Goal: Task Accomplishment & Management: Use online tool/utility

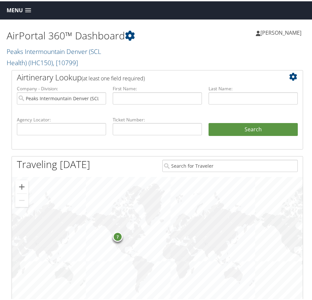
click at [29, 9] on span at bounding box center [28, 9] width 6 height 5
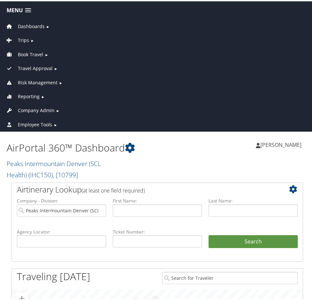
click at [30, 94] on span "Reporting" at bounding box center [29, 95] width 22 height 7
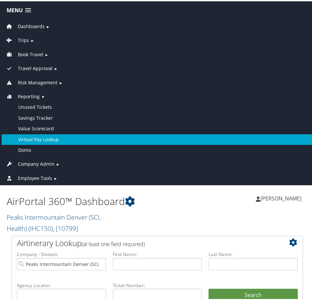
click at [37, 138] on link "Virtual Pay Lookup" at bounding box center [157, 138] width 311 height 11
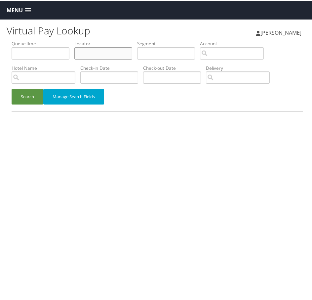
click at [88, 53] on input "text" at bounding box center [103, 52] width 58 height 12
paste input "JXVUYS"
type input "JXVUYS"
click at [25, 96] on button "Search" at bounding box center [28, 96] width 32 height 16
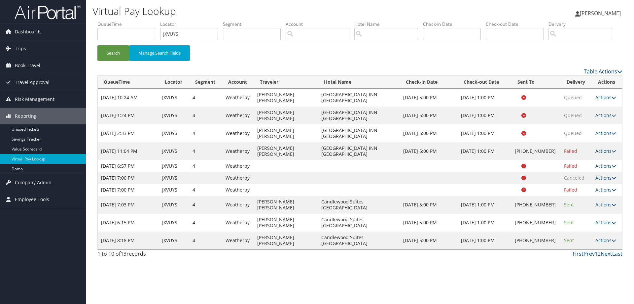
click at [312, 154] on link "Actions" at bounding box center [606, 151] width 21 height 6
click at [312, 169] on link "Logs" at bounding box center [585, 162] width 56 height 11
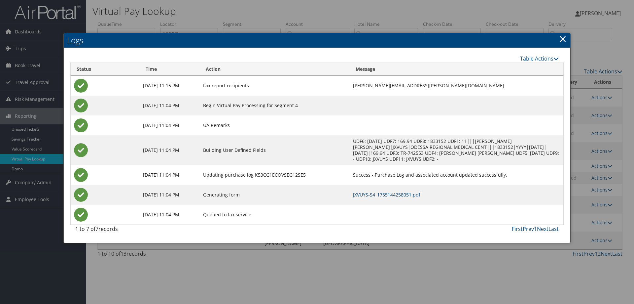
click at [312, 191] on link "JXVUYS-S4_1755144258051.pdf" at bounding box center [386, 194] width 67 height 6
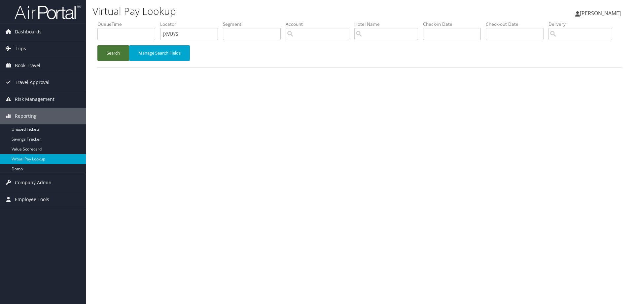
click at [112, 61] on button "Search" at bounding box center [113, 53] width 32 height 16
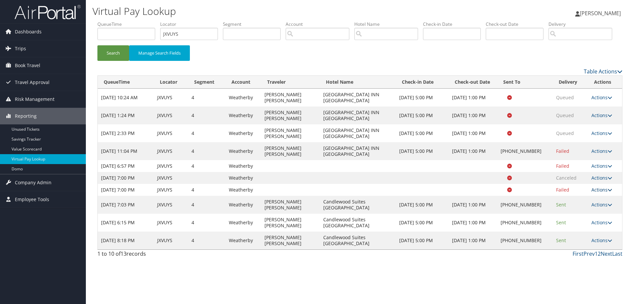
click at [599, 193] on link "Actions" at bounding box center [602, 189] width 21 height 6
click at [583, 198] on link "Logs" at bounding box center [590, 192] width 42 height 11
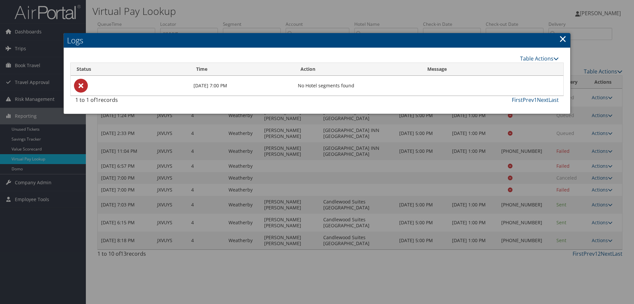
click at [565, 42] on link "×" at bounding box center [563, 38] width 8 height 13
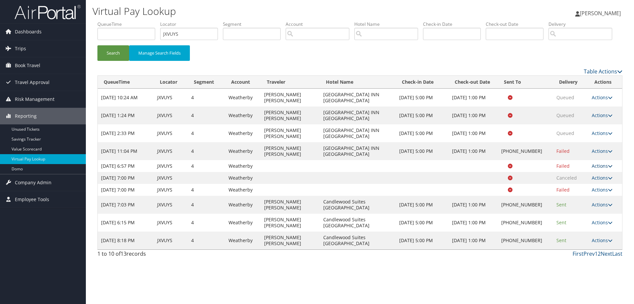
click at [598, 169] on link "Actions" at bounding box center [602, 166] width 21 height 6
click at [581, 174] on link "Logs" at bounding box center [590, 168] width 42 height 11
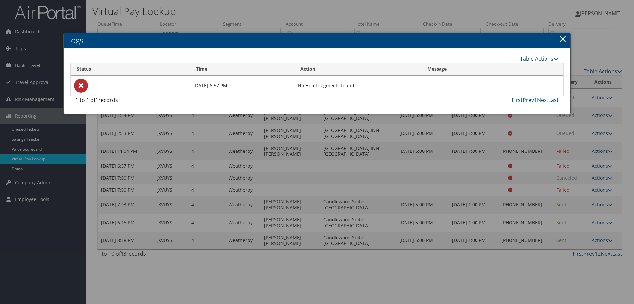
click at [564, 41] on link "×" at bounding box center [563, 38] width 8 height 13
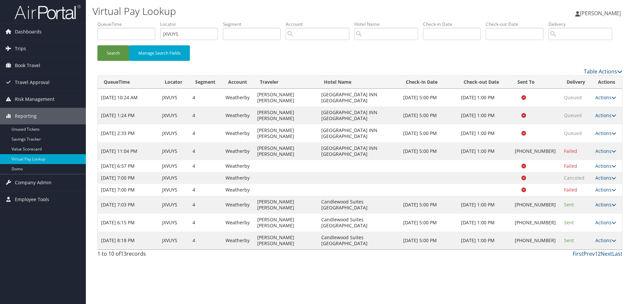
click at [603, 207] on link "Actions" at bounding box center [606, 204] width 21 height 6
click at [573, 228] on link "Logs" at bounding box center [585, 222] width 56 height 11
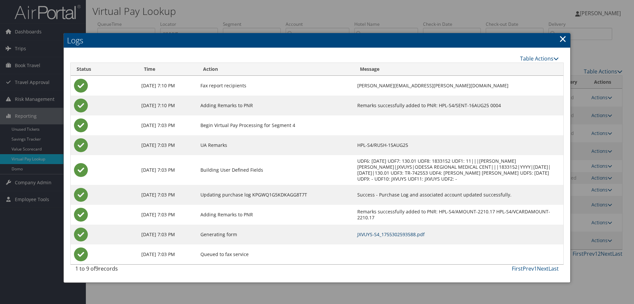
click at [379, 231] on link "JXVUYS-S4_1755302593588.pdf" at bounding box center [390, 234] width 67 height 6
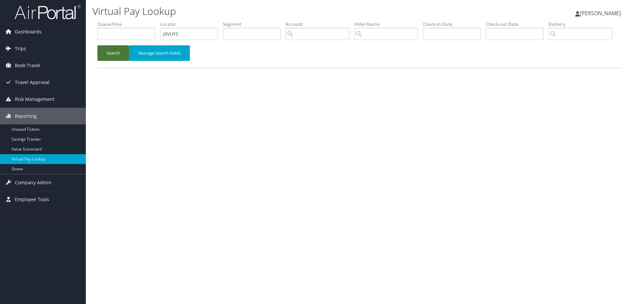
click at [120, 61] on button "Search" at bounding box center [113, 53] width 32 height 16
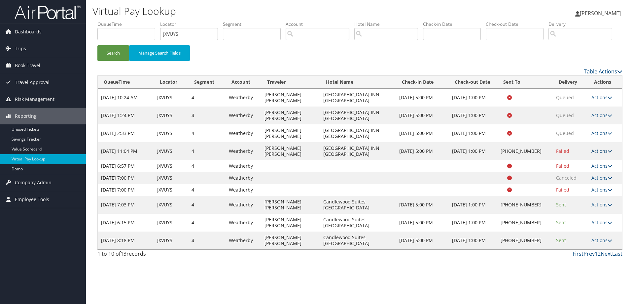
click at [600, 154] on link "Actions" at bounding box center [602, 151] width 21 height 6
click at [568, 160] on link "Logs" at bounding box center [582, 153] width 56 height 11
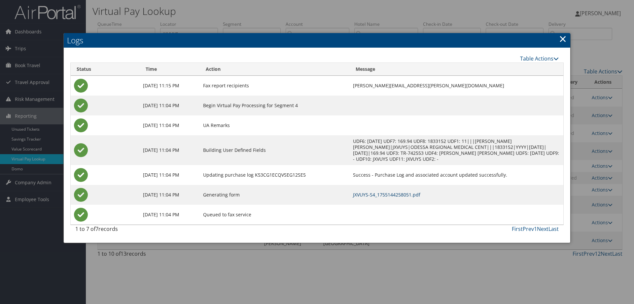
click at [353, 191] on link "JXVUYS-S4_1755144258051.pdf" at bounding box center [386, 194] width 67 height 6
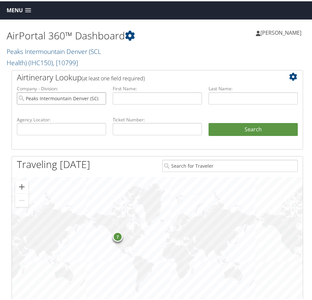
click at [99, 95] on input "Peaks Intermountain Denver (SCL Health)" at bounding box center [61, 97] width 89 height 12
click at [81, 133] on input "text" at bounding box center [61, 128] width 89 height 12
paste input "JXVUYS"
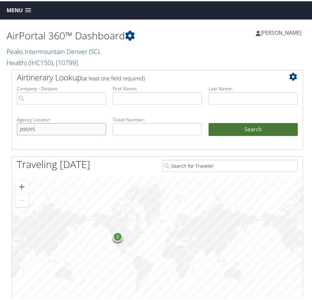
type input "JXVUYS"
click at [249, 126] on button "Search" at bounding box center [252, 128] width 89 height 13
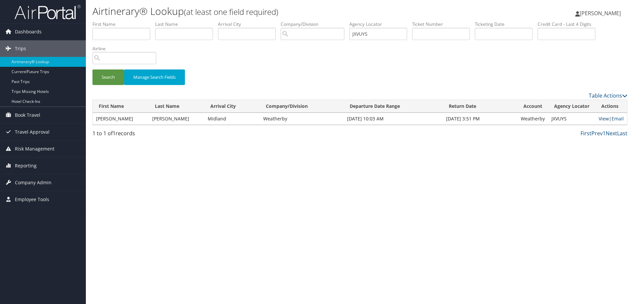
click at [312, 118] on link "View" at bounding box center [604, 118] width 10 height 6
click at [312, 119] on link "View" at bounding box center [604, 118] width 10 height 6
click at [29, 166] on span "Reporting" at bounding box center [26, 165] width 22 height 17
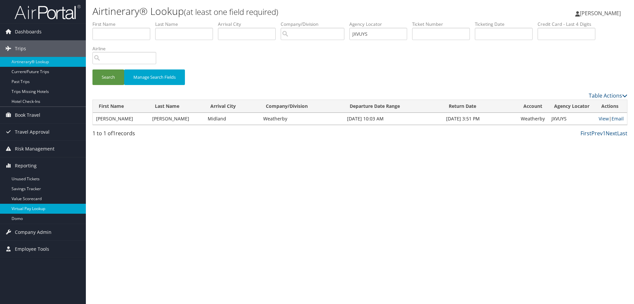
click at [26, 209] on link "Virtual Pay Lookup" at bounding box center [43, 209] width 86 height 10
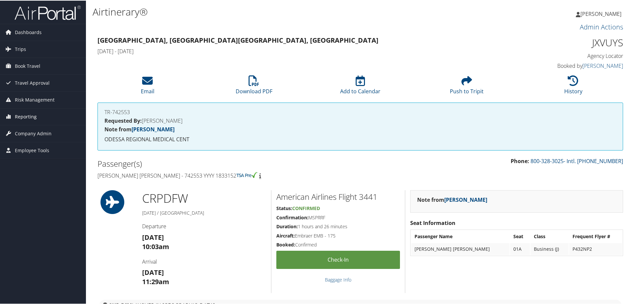
click at [25, 115] on span "Reporting" at bounding box center [26, 116] width 22 height 17
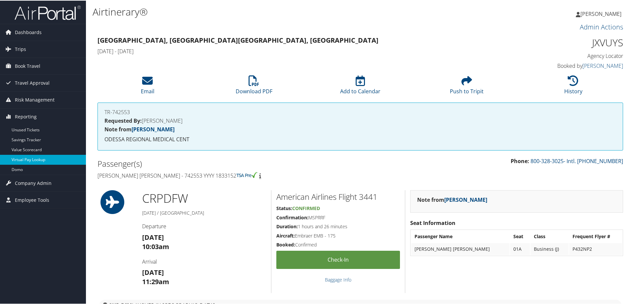
click at [37, 158] on link "Virtual Pay Lookup" at bounding box center [43, 159] width 86 height 10
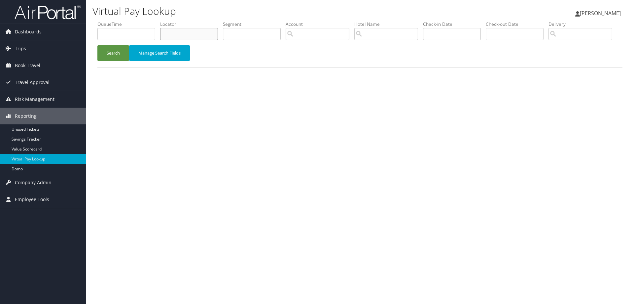
click at [190, 38] on input "text" at bounding box center [189, 34] width 58 height 12
paste input "JXVUYS"
type input "JXVUYS"
click at [114, 61] on button "Search" at bounding box center [113, 53] width 32 height 16
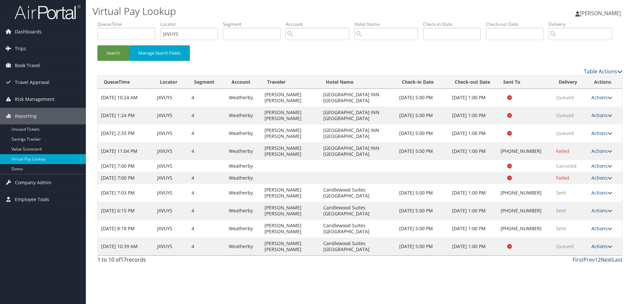
click at [604, 249] on link "Actions" at bounding box center [602, 246] width 21 height 6
click at [590, 252] on link "Logs" at bounding box center [590, 246] width 42 height 11
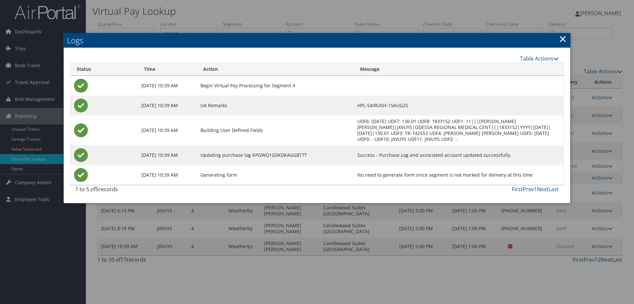
click at [563, 41] on link "×" at bounding box center [563, 38] width 8 height 13
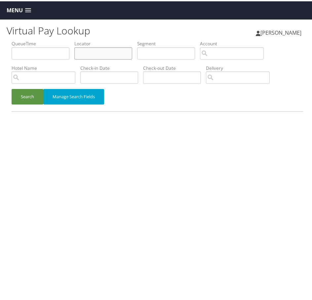
click at [114, 51] on input "text" at bounding box center [103, 52] width 58 height 12
paste input "JXVUYS"
type input "JXVUYS"
click at [37, 93] on button "Search" at bounding box center [28, 96] width 32 height 16
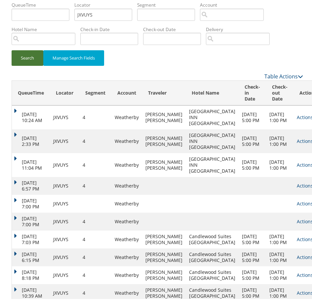
scroll to position [34, 0]
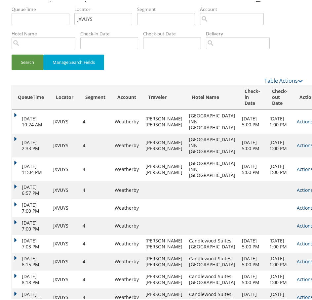
click at [171, 59] on div "Search Manage Search Fields" at bounding box center [157, 64] width 301 height 22
click at [30, 60] on button "Search" at bounding box center [28, 61] width 32 height 16
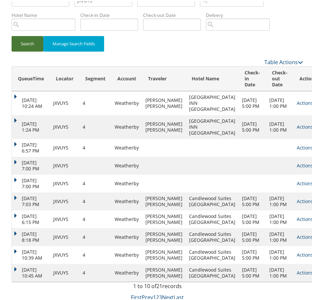
scroll to position [100, 0]
click at [297, 250] on link "Actions" at bounding box center [307, 253] width 21 height 6
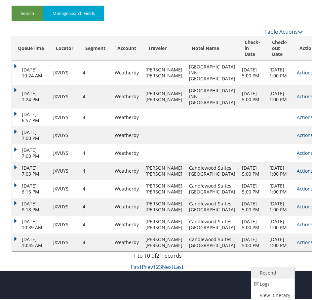
click at [271, 266] on link "Resend" at bounding box center [272, 271] width 42 height 11
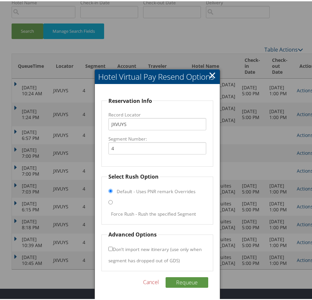
click at [109, 199] on input "Force Rush - Rush the specified Segment" at bounding box center [110, 201] width 4 height 4
radio input "true"
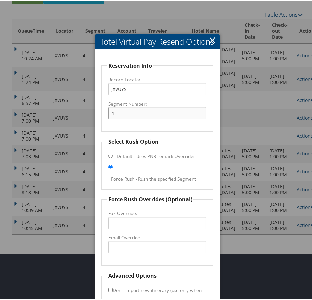
click at [140, 113] on input "4" at bounding box center [157, 112] width 98 height 12
type input "6"
click at [133, 247] on input "Email Override" at bounding box center [157, 246] width 98 height 12
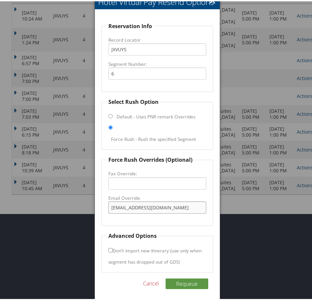
scroll to position [141, 0]
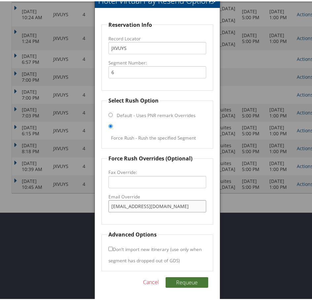
type input "[EMAIL_ADDRESS][DOMAIN_NAME]"
click at [182, 281] on button "Requeue" at bounding box center [187, 281] width 43 height 11
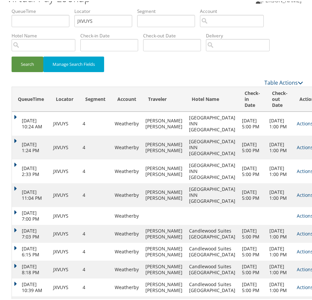
scroll to position [0, 0]
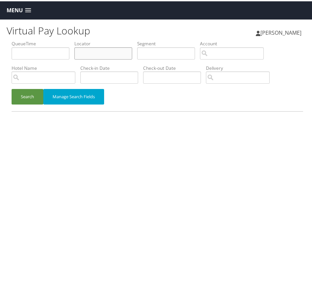
click at [87, 51] on input "text" at bounding box center [103, 52] width 58 height 12
click at [88, 55] on input "text" at bounding box center [103, 52] width 58 height 12
click at [92, 53] on input "text" at bounding box center [103, 52] width 58 height 12
click at [91, 50] on input "text" at bounding box center [103, 52] width 58 height 12
paste input "JXVUYS"
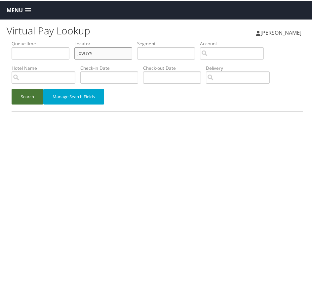
type input "JXVUYS"
click at [27, 93] on button "Search" at bounding box center [28, 96] width 32 height 16
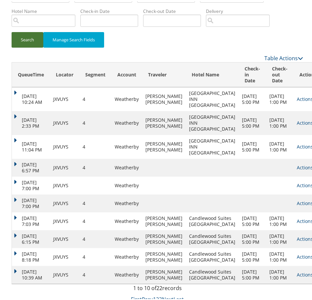
scroll to position [100, 0]
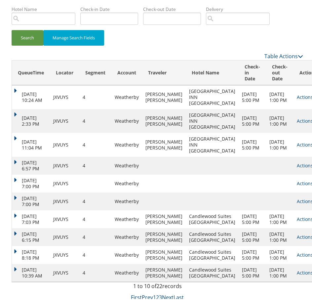
click at [239, 173] on td at bounding box center [252, 182] width 27 height 18
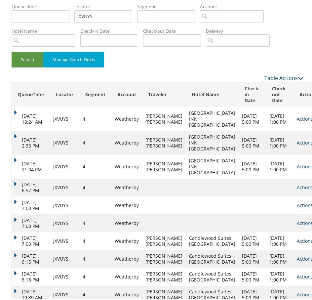
scroll to position [0, 0]
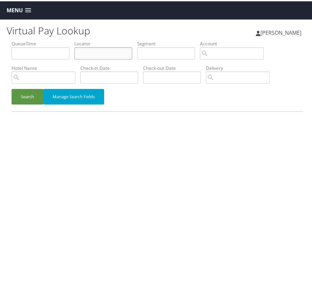
click at [88, 48] on input "text" at bounding box center [103, 52] width 58 height 12
paste input "JXVUYS"
type input "JXVUYS"
click at [31, 95] on button "Search" at bounding box center [28, 96] width 32 height 16
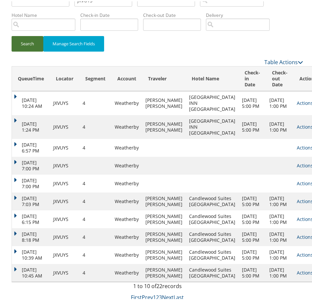
scroll to position [100, 0]
click at [297, 268] on link "Actions" at bounding box center [307, 271] width 21 height 6
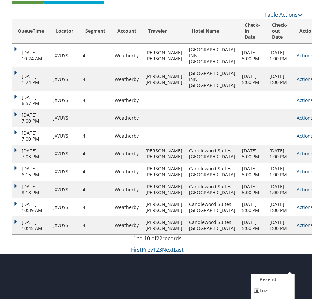
scroll to position [107, 0]
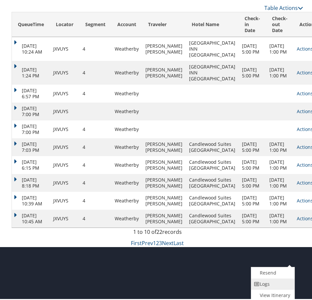
click at [265, 282] on link "Logs" at bounding box center [272, 282] width 42 height 11
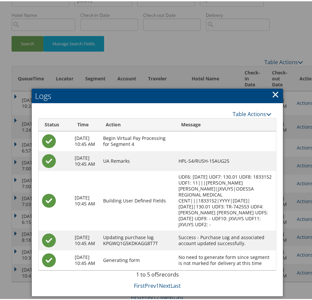
scroll to position [100, 0]
click at [275, 86] on link "×" at bounding box center [276, 92] width 8 height 13
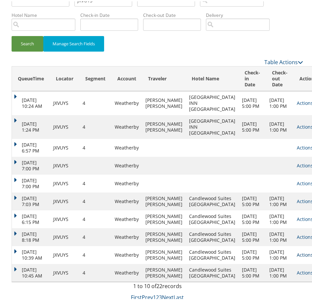
click at [297, 250] on link "Actions" at bounding box center [307, 253] width 21 height 6
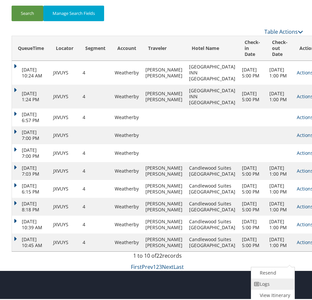
click at [267, 277] on link "Logs" at bounding box center [272, 282] width 42 height 11
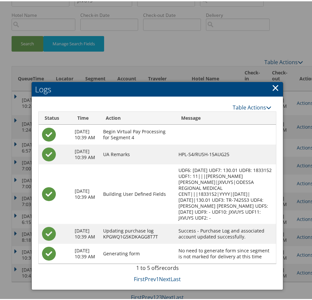
click at [275, 80] on link "×" at bounding box center [276, 86] width 8 height 13
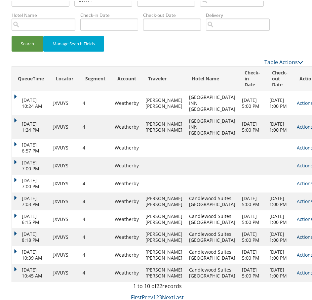
click at [297, 232] on link "Actions" at bounding box center [307, 235] width 21 height 6
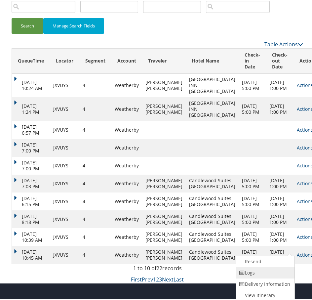
click at [250, 266] on link "Logs" at bounding box center [264, 271] width 56 height 11
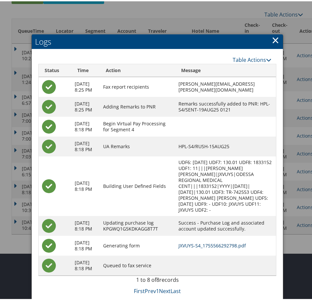
click at [209, 247] on link "JXVUYS-S4_1755566292798.pdf" at bounding box center [211, 244] width 67 height 6
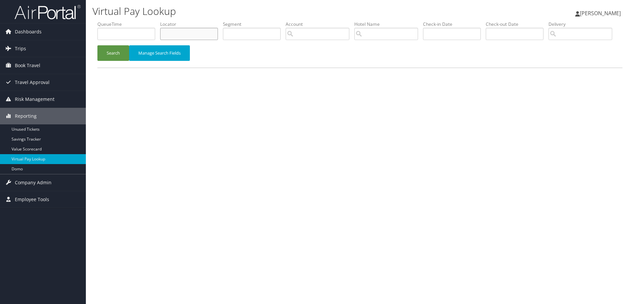
click at [204, 30] on input "text" at bounding box center [189, 34] width 58 height 12
paste input "JXVUYS"
type input "JXVUYS"
click at [103, 61] on button "Search" at bounding box center [113, 53] width 32 height 16
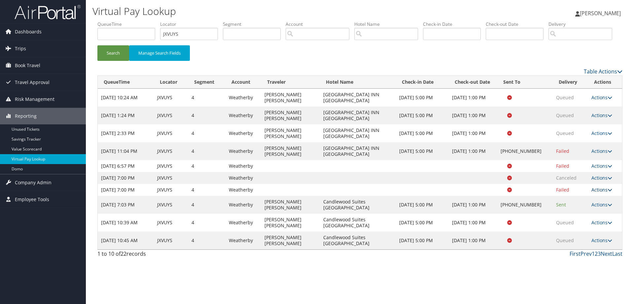
click at [599, 193] on link "Actions" at bounding box center [602, 189] width 21 height 6
click at [588, 198] on link "Logs" at bounding box center [590, 192] width 42 height 11
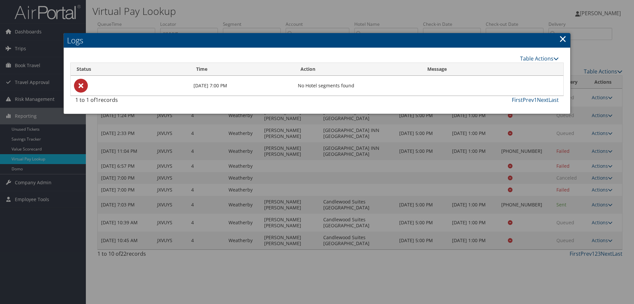
click at [562, 42] on link "×" at bounding box center [563, 38] width 8 height 13
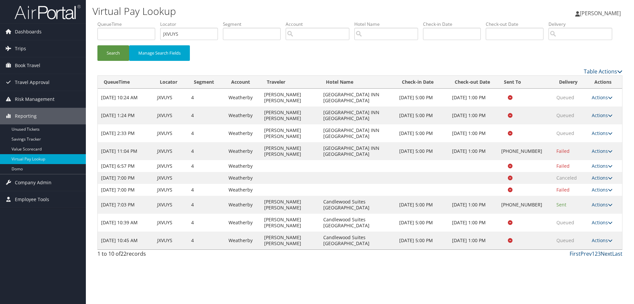
click at [606, 250] on link "Next" at bounding box center [607, 253] width 12 height 7
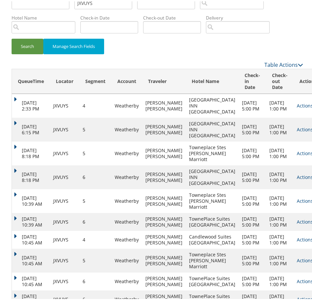
scroll to position [100, 0]
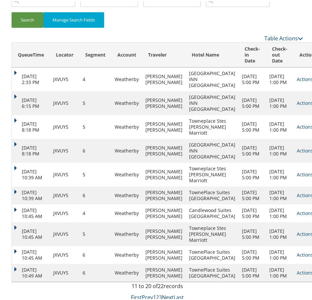
click at [165, 295] on link "Next" at bounding box center [168, 295] width 12 height 7
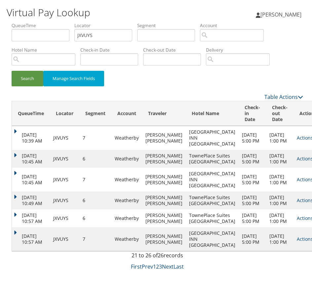
scroll to position [23, 0]
click at [167, 269] on link "Next" at bounding box center [168, 264] width 12 height 7
click at [166, 269] on link "Next" at bounding box center [168, 264] width 12 height 7
